Goal: Transaction & Acquisition: Download file/media

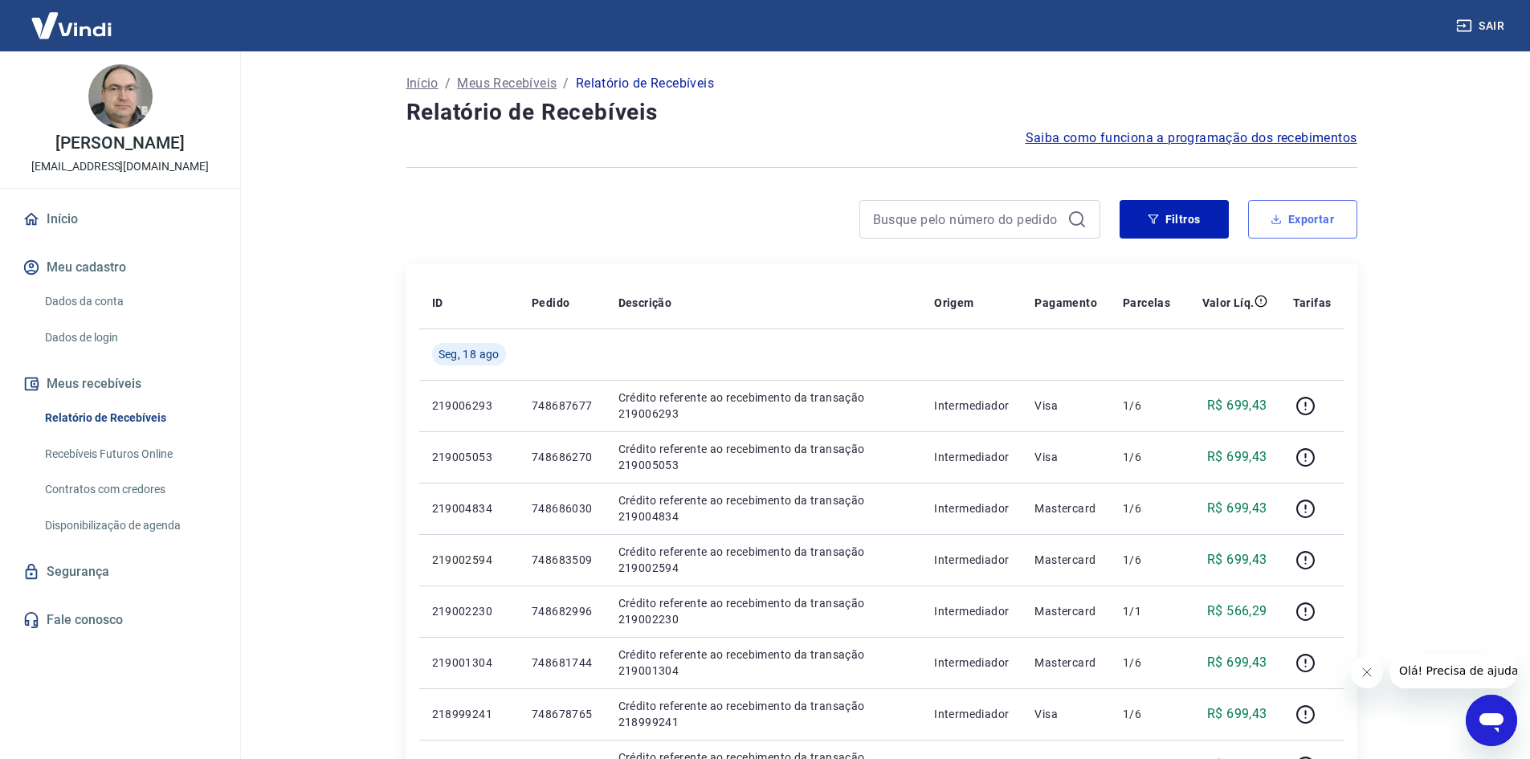
click at [1299, 219] on button "Exportar" at bounding box center [1302, 219] width 109 height 39
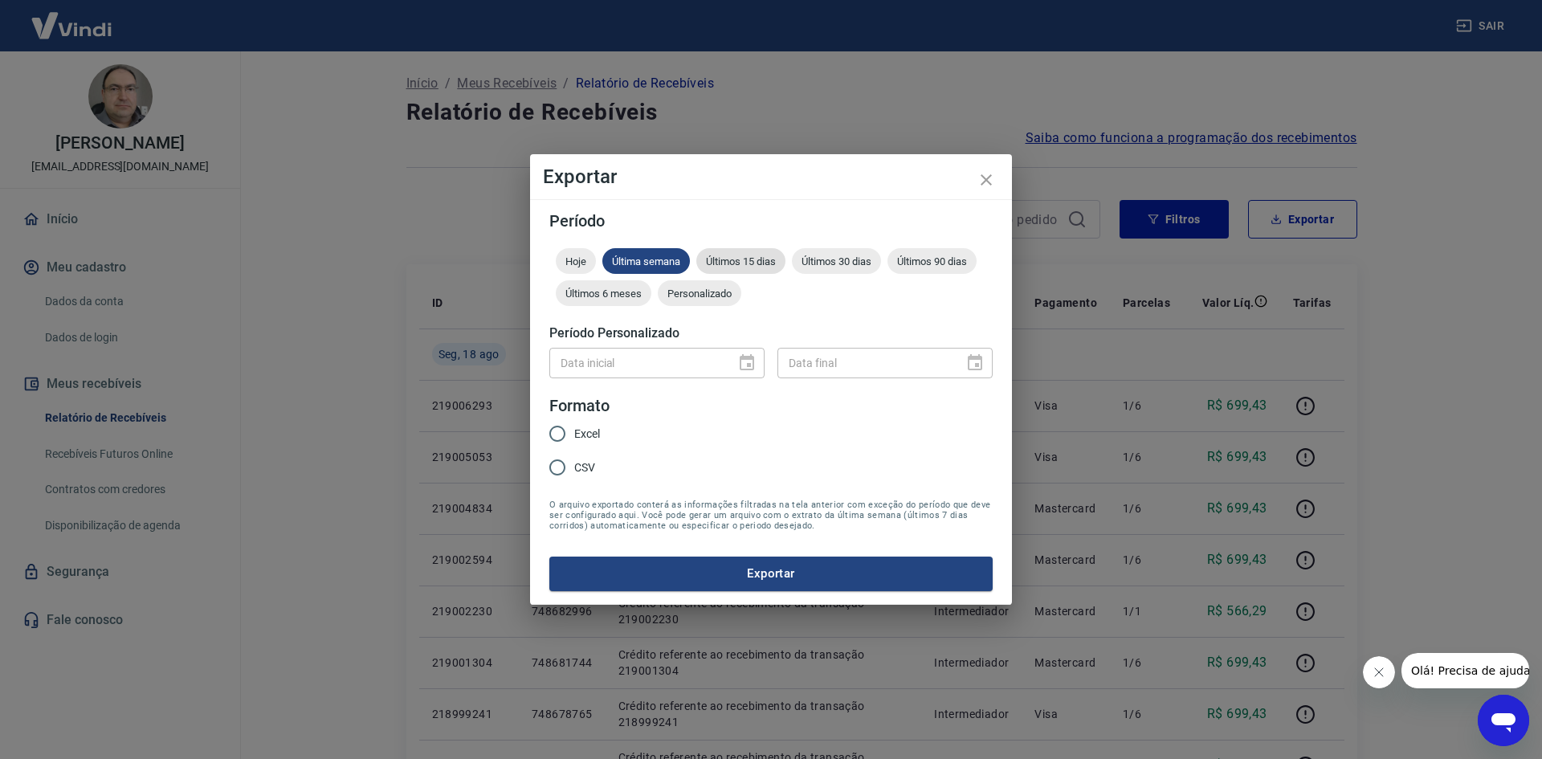
click at [741, 256] on span "Últimos 15 dias" at bounding box center [740, 261] width 89 height 12
click at [594, 428] on span "Excel" at bounding box center [587, 434] width 26 height 17
click at [574, 428] on input "Excel" at bounding box center [558, 434] width 34 height 34
radio input "true"
click at [784, 594] on div "Período Hoje Última semana Últimos 15 dias Últimos 30 dias Últimos 90 dias Últi…" at bounding box center [771, 401] width 482 height 405
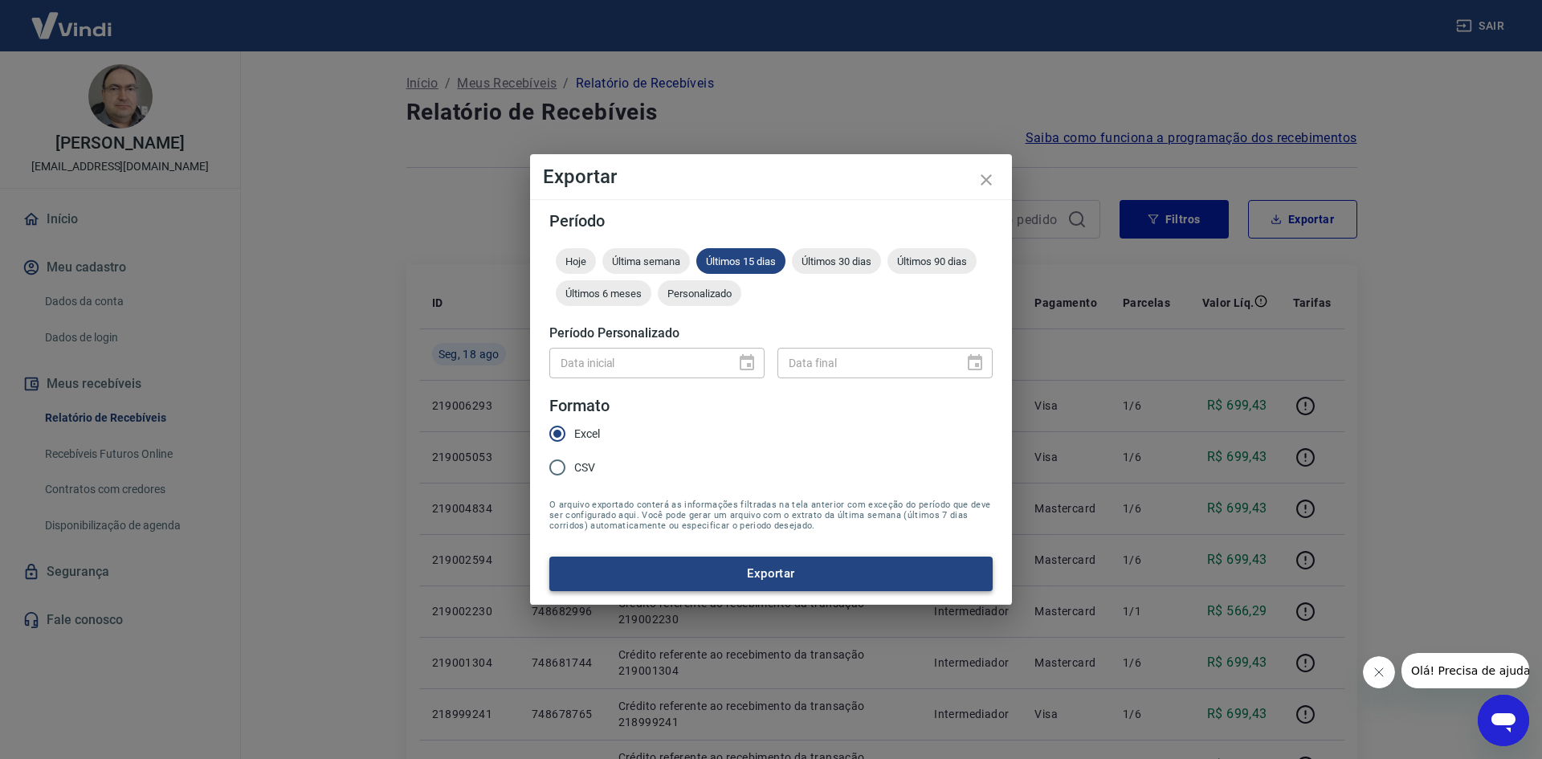
click at [811, 566] on button "Exportar" at bounding box center [770, 574] width 443 height 34
